Goal: Transaction & Acquisition: Purchase product/service

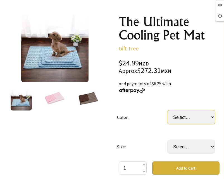
click at [190, 118] on select "Select… Blue Pink Coffee Grey" at bounding box center [191, 117] width 48 height 14
select select "Grey"
click at [167, 110] on select "Select… Blue Pink Coffee Grey" at bounding box center [191, 117] width 48 height 14
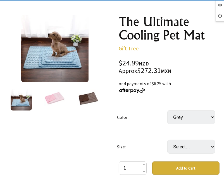
click at [79, 97] on img at bounding box center [87, 99] width 21 height 21
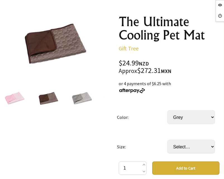
click at [86, 102] on img at bounding box center [81, 99] width 21 height 21
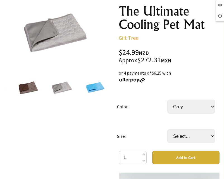
scroll to position [111, 0]
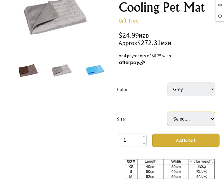
click at [179, 119] on select "Select… S 50x40 cm M 62x50 cm L 70x55 cm XL 100x70 cm XXL 150x100 cm" at bounding box center [191, 119] width 48 height 14
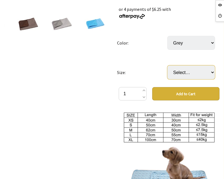
scroll to position [167, 0]
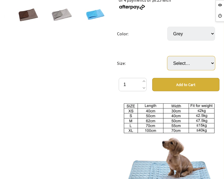
click at [187, 63] on select "Select… S 50x40 cm M 62x50 cm L 70x55 cm XL 100x70 cm XXL 150x100 cm" at bounding box center [191, 63] width 48 height 14
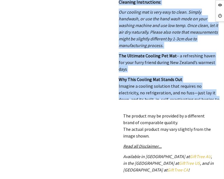
scroll to position [823, 0]
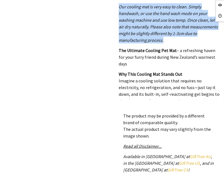
drag, startPoint x: 118, startPoint y: 78, endPoint x: 175, endPoint y: 27, distance: 76.2
click at [175, 27] on div "This item is a MUST-HAVE for ALL Responsible Pet Owners Every Summer thousands …" at bounding box center [168, 43] width 101 height 111
drag, startPoint x: 175, startPoint y: 27, endPoint x: 171, endPoint y: 24, distance: 4.9
copy div "This item is a MUST-HAVE for ALL Responsible Pet Owners Every Summer thousands …"
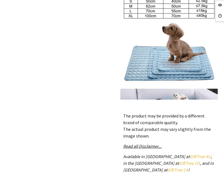
scroll to position [0, 0]
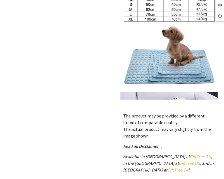
click at [70, 89] on div "1 /5" at bounding box center [55, 28] width 110 height 426
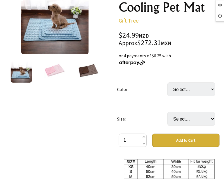
scroll to position [111, 0]
drag, startPoint x: 119, startPoint y: 1, endPoint x: 55, endPoint y: 143, distance: 155.2
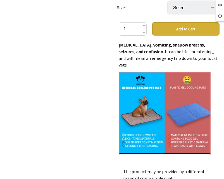
scroll to position [502, 0]
